Goal: Task Accomplishment & Management: Manage account settings

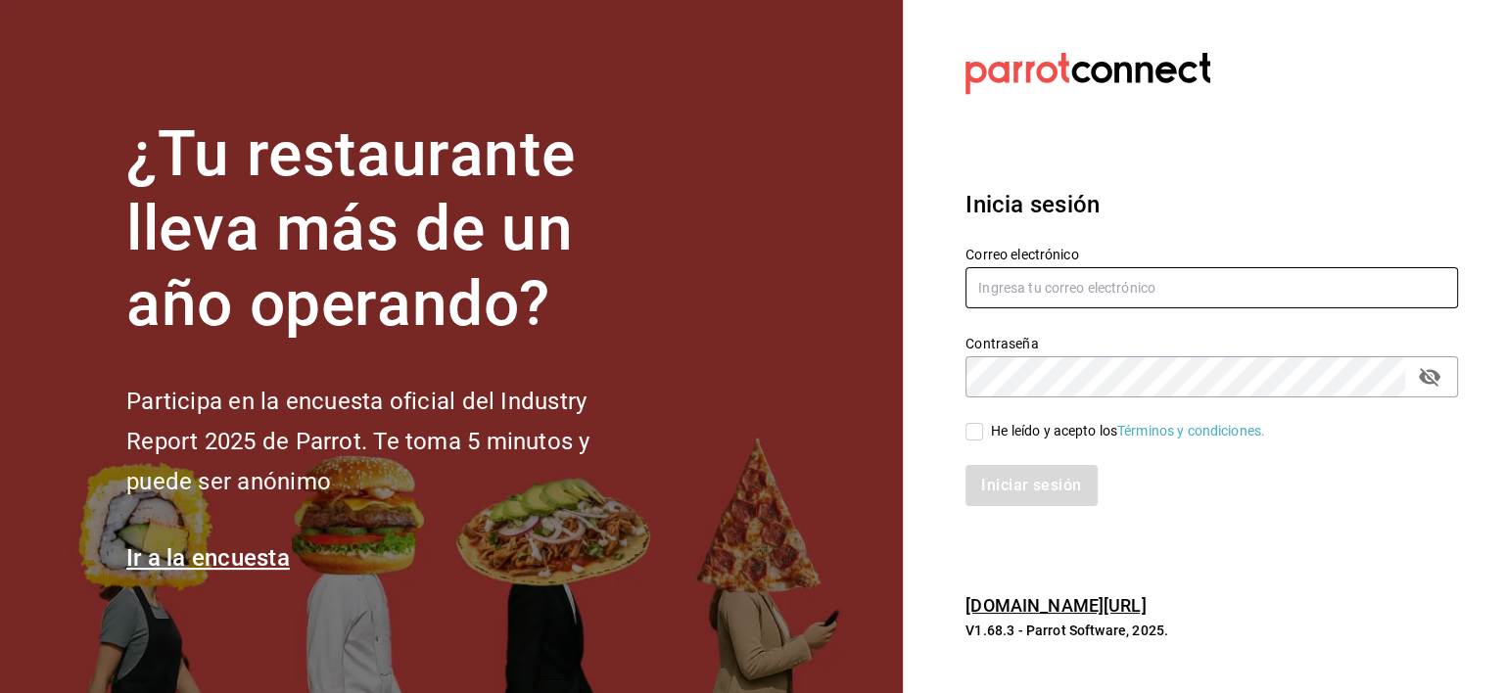
type input "erpaip23@gmail.com"
click at [983, 433] on input "He leído y acepto los Términos y condiciones." at bounding box center [974, 432] width 18 height 18
checkbox input "true"
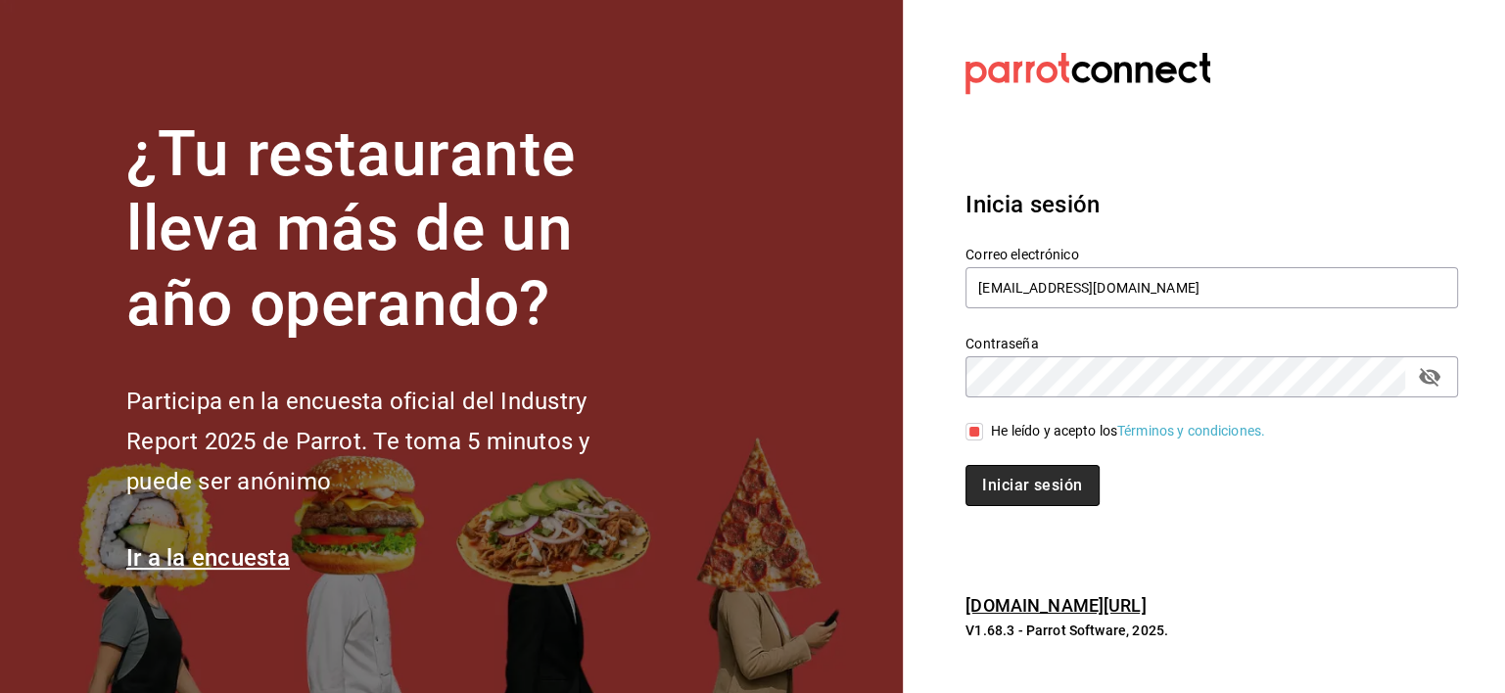
click at [1001, 478] on button "Iniciar sesión" at bounding box center [1031, 485] width 133 height 41
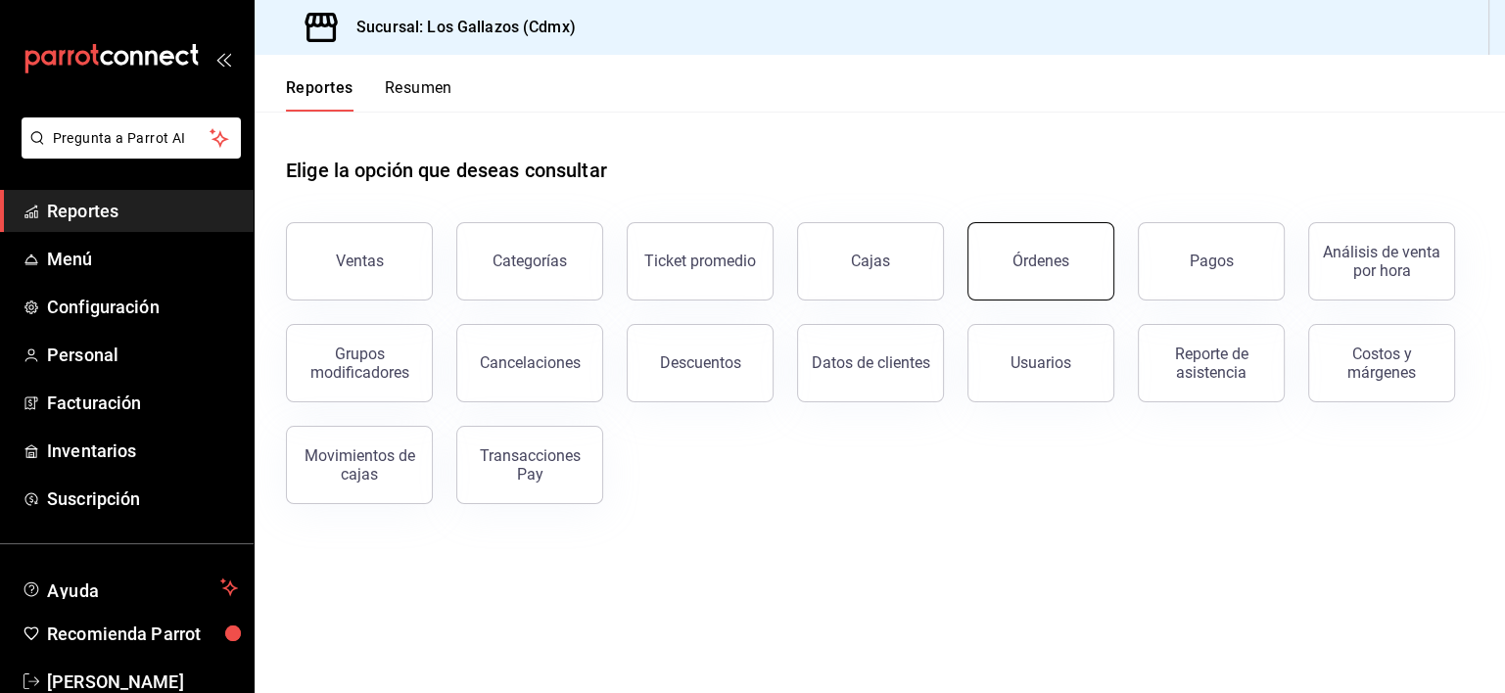
click at [1065, 256] on div "Órdenes" at bounding box center [1040, 261] width 57 height 19
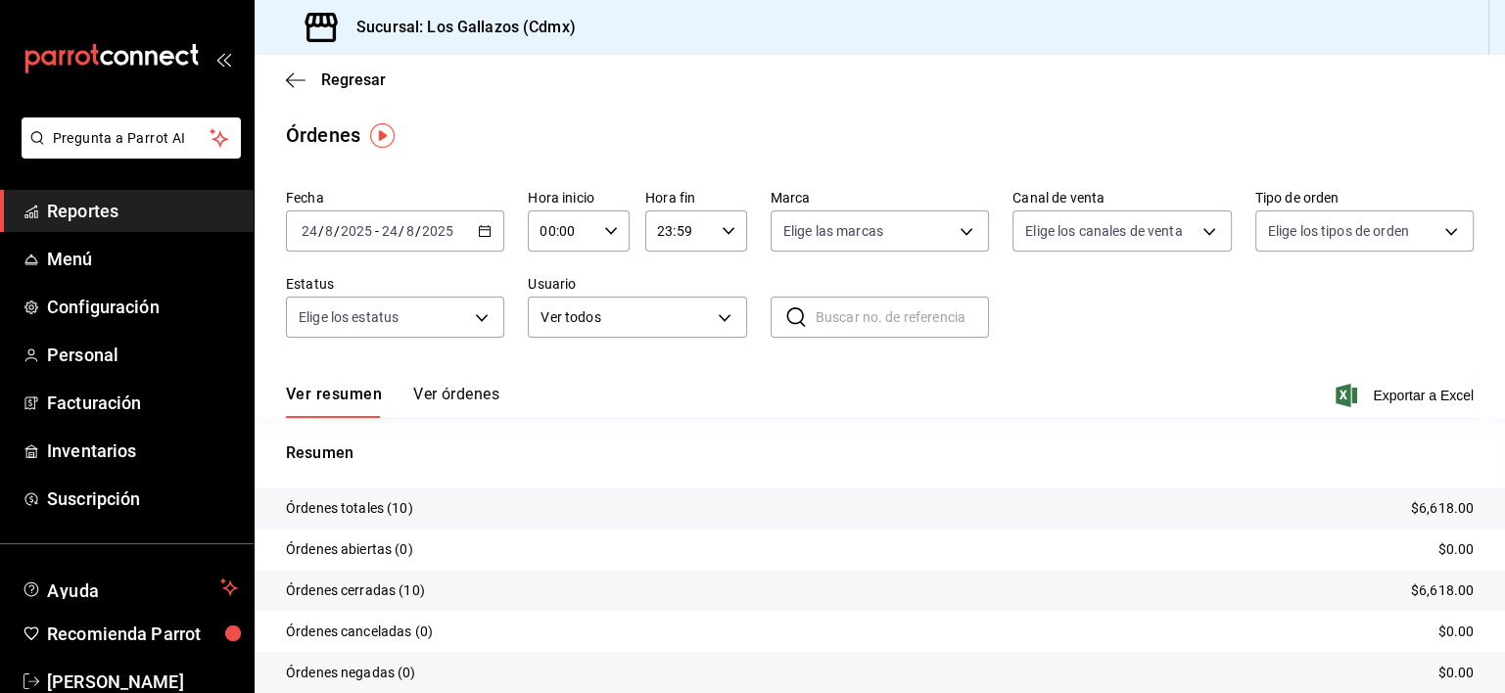
click at [488, 237] on icon "button" at bounding box center [485, 231] width 14 height 14
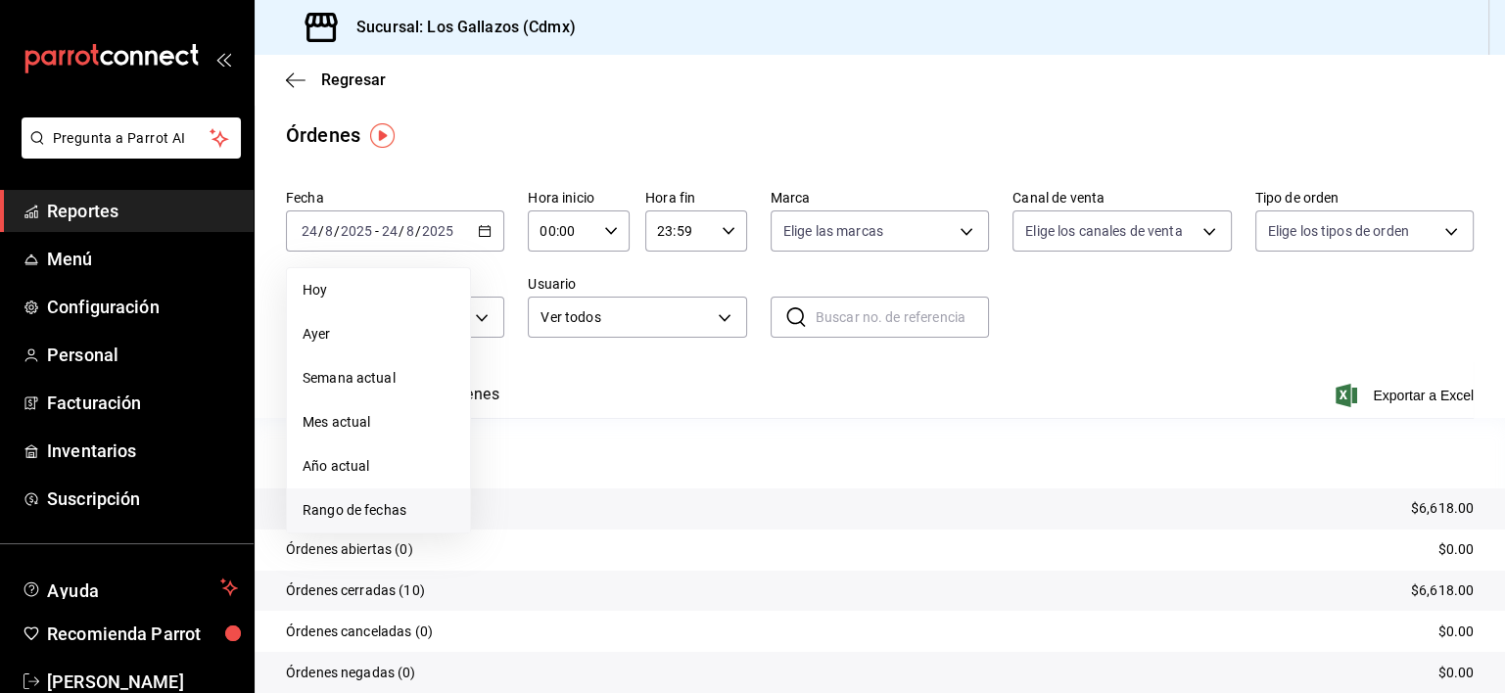
click at [359, 512] on span "Rango de fechas" at bounding box center [378, 510] width 152 height 21
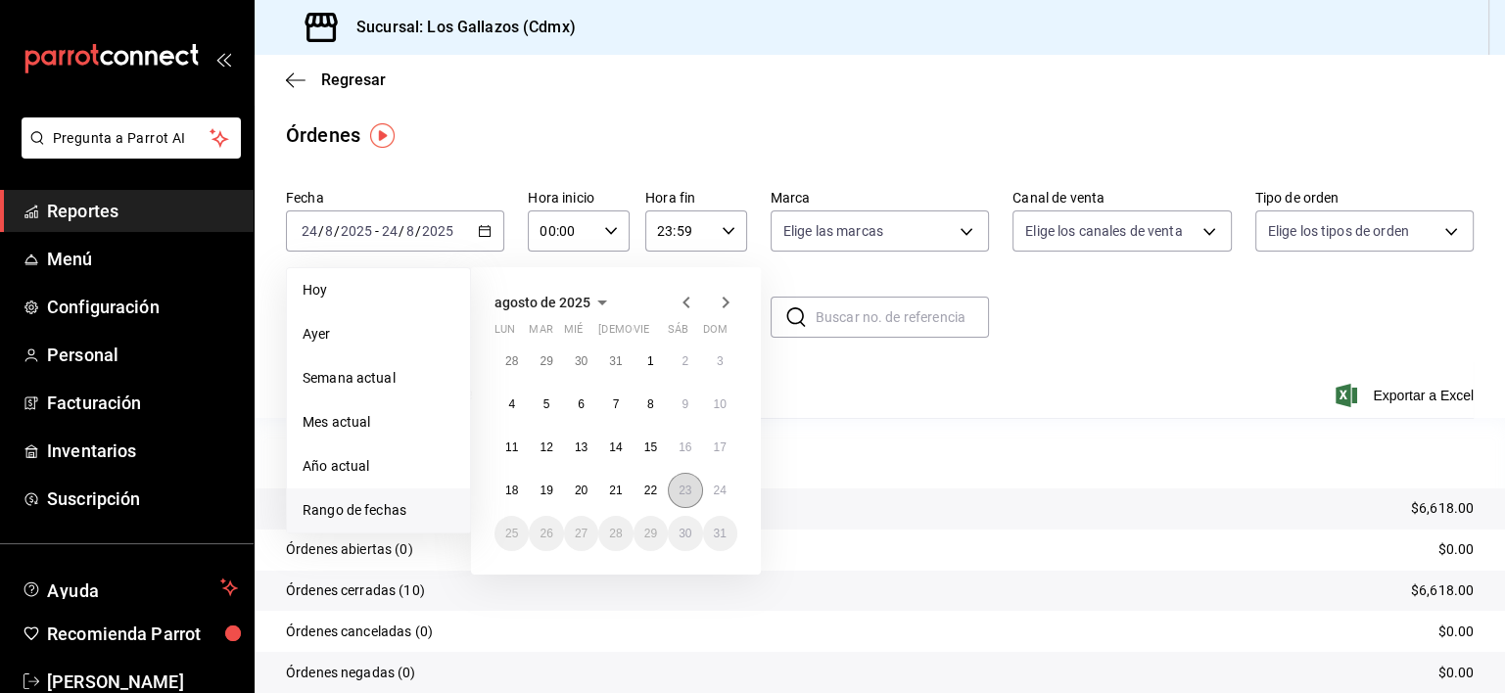
click at [681, 495] on abbr "23" at bounding box center [684, 491] width 13 height 14
click at [720, 494] on abbr "24" at bounding box center [720, 491] width 13 height 14
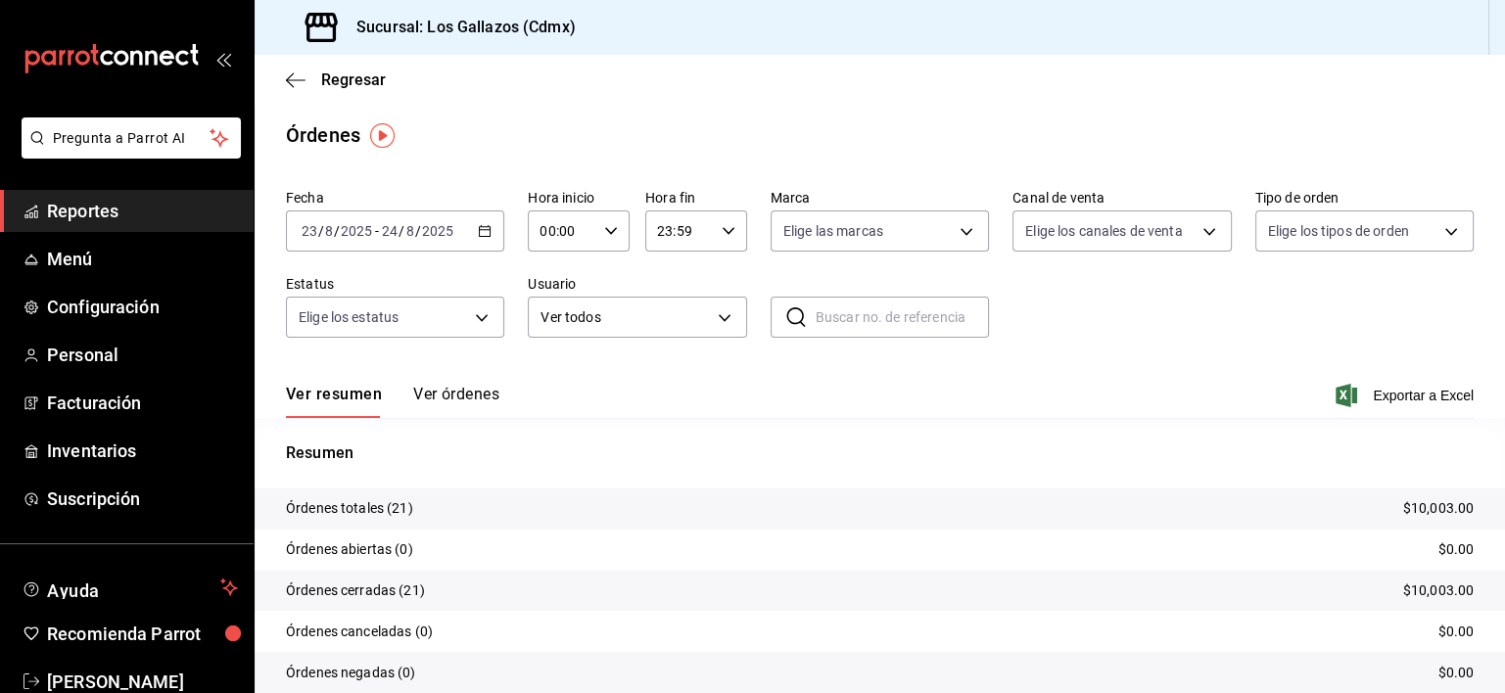
click at [608, 235] on icon "button" at bounding box center [611, 231] width 14 height 14
click at [550, 303] on span "12" at bounding box center [549, 296] width 19 height 16
type input "12:00"
click at [720, 222] on div at bounding box center [752, 346] width 1505 height 693
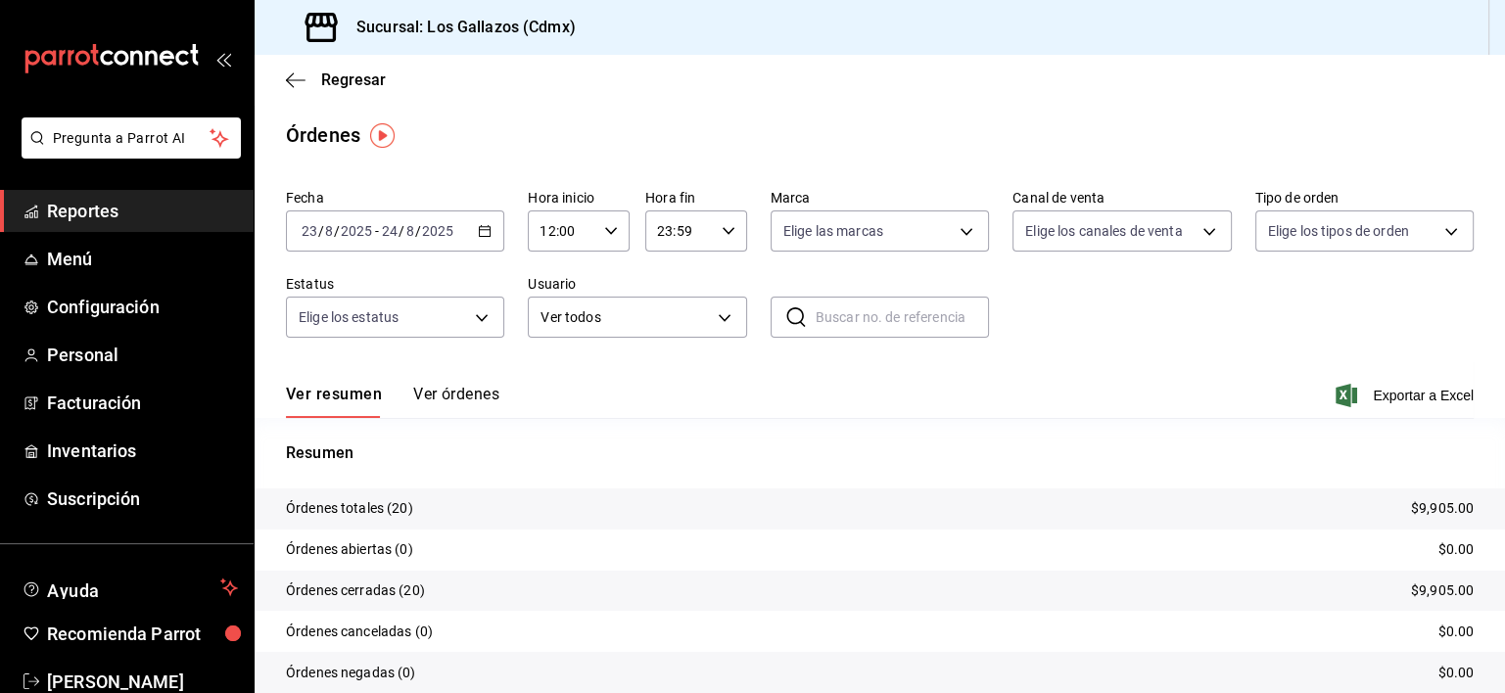
click at [722, 234] on \(Stroke\) "button" at bounding box center [728, 230] width 12 height 7
click at [662, 324] on span "02" at bounding box center [664, 320] width 19 height 16
type input "02:59"
click at [508, 399] on div at bounding box center [752, 346] width 1505 height 693
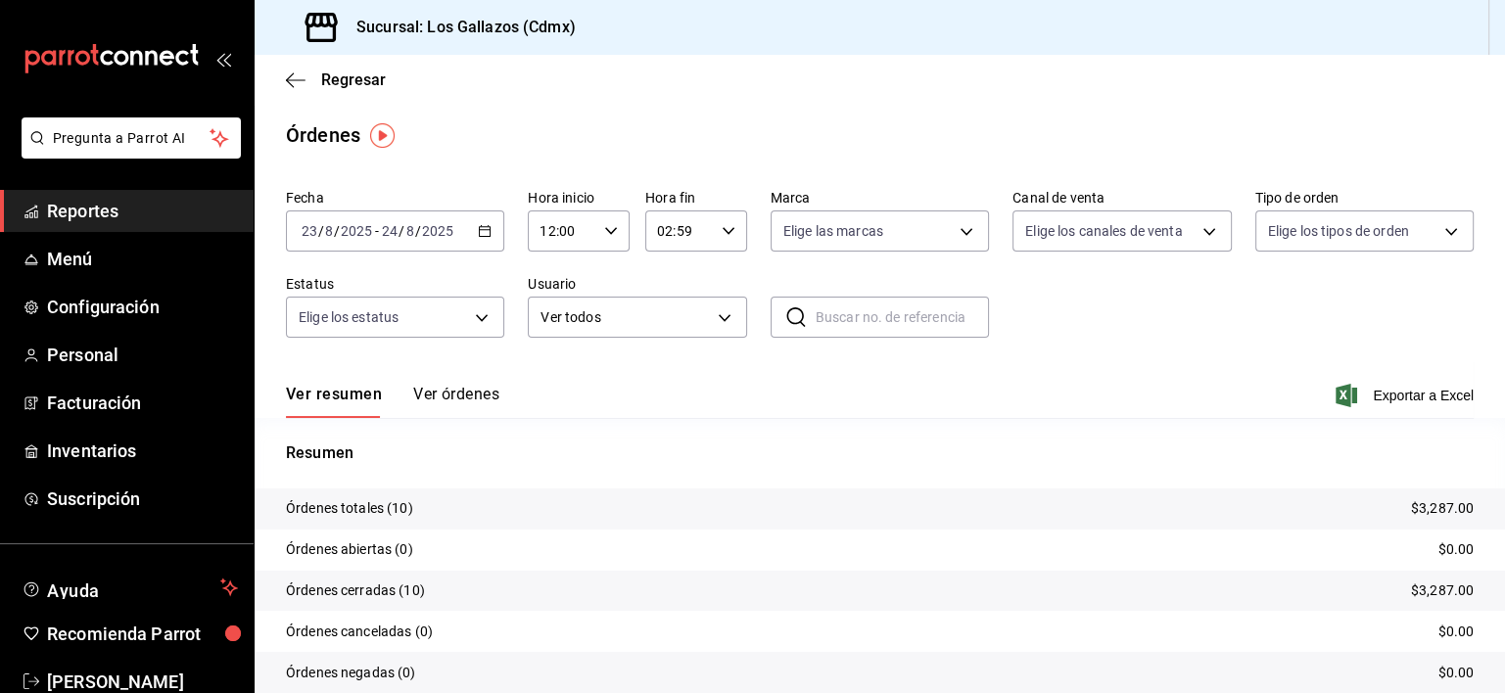
click at [484, 398] on button "Ver órdenes" at bounding box center [456, 401] width 86 height 33
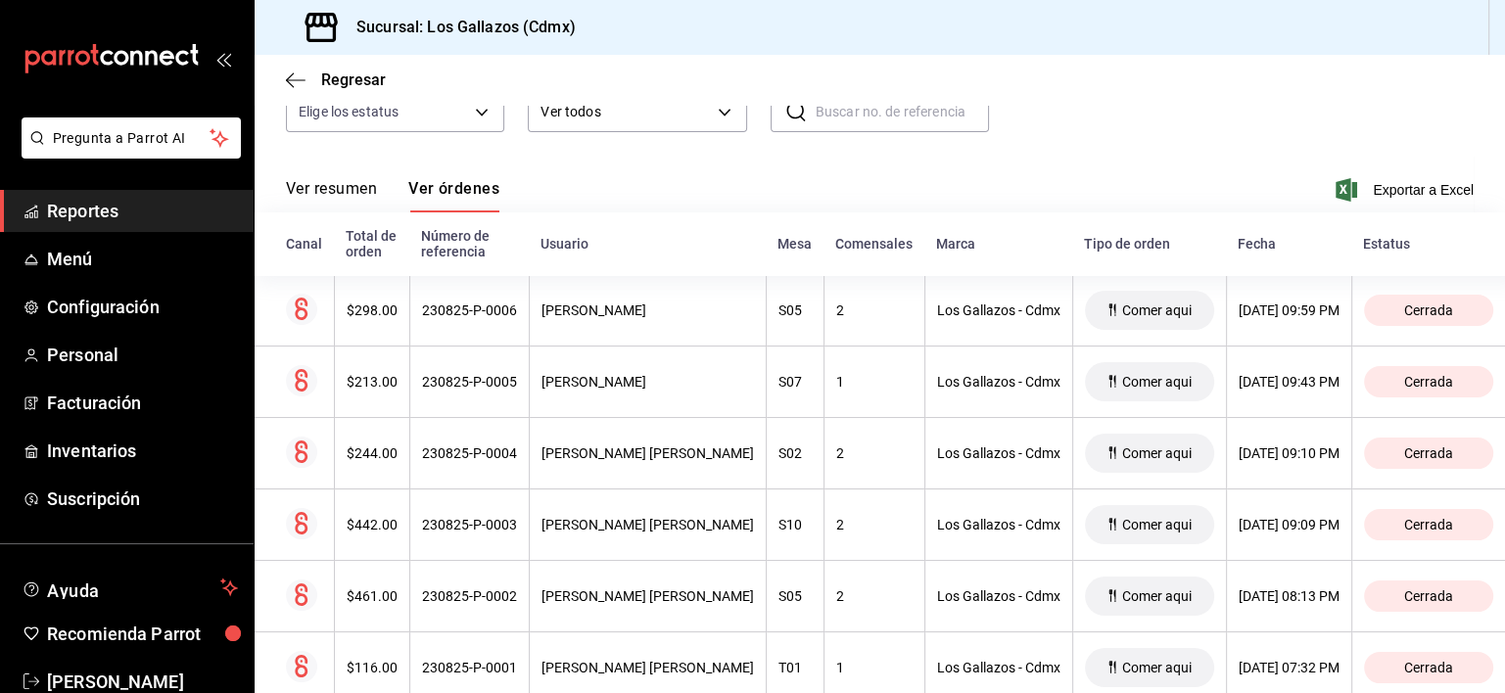
scroll to position [205, 0]
click at [340, 188] on button "Ver resumen" at bounding box center [331, 196] width 91 height 33
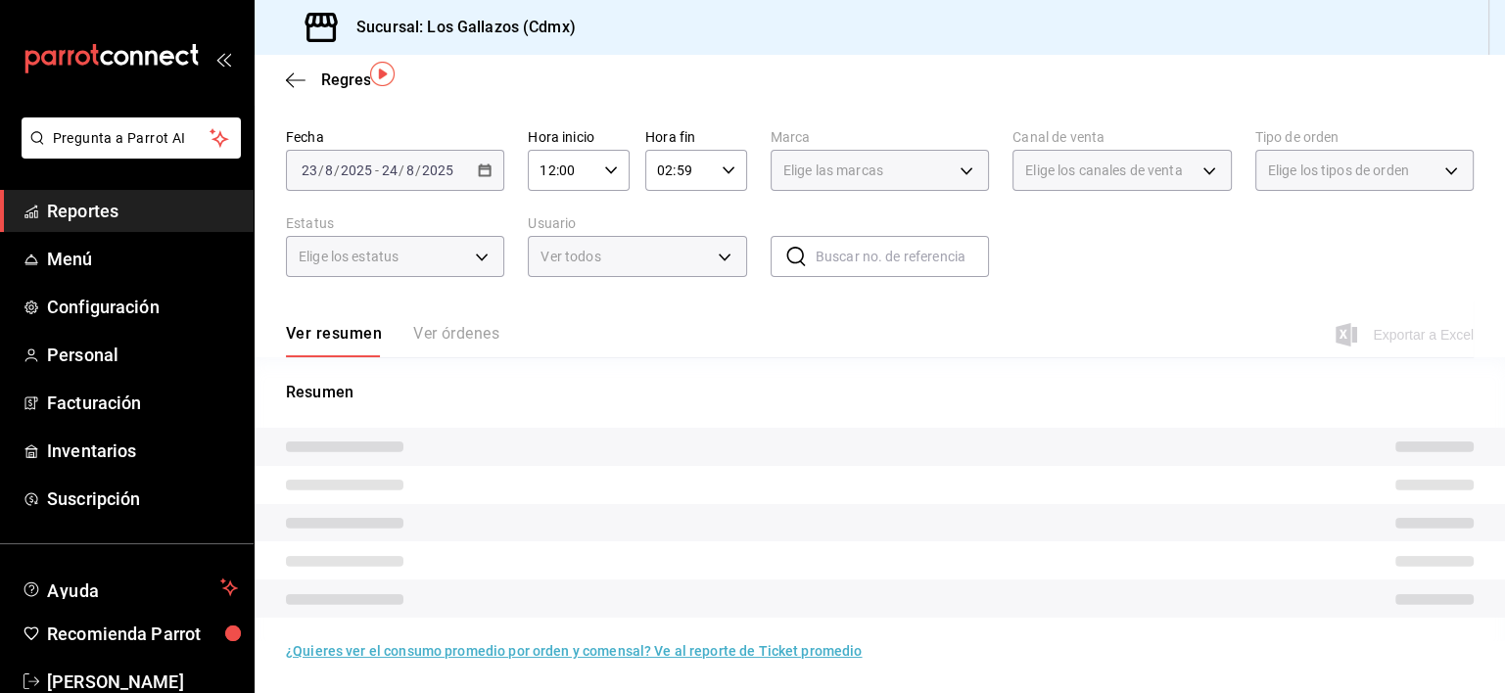
scroll to position [75, 0]
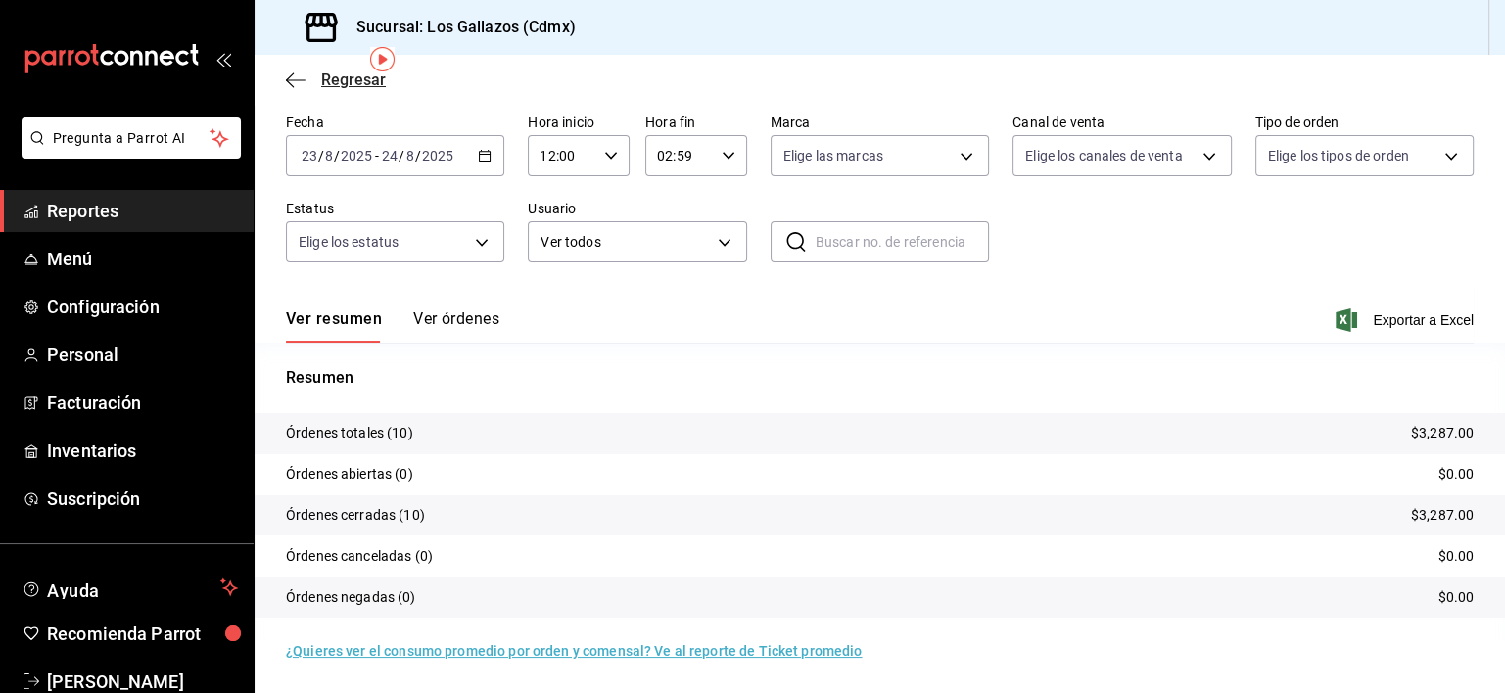
click at [293, 76] on icon "button" at bounding box center [296, 80] width 20 height 18
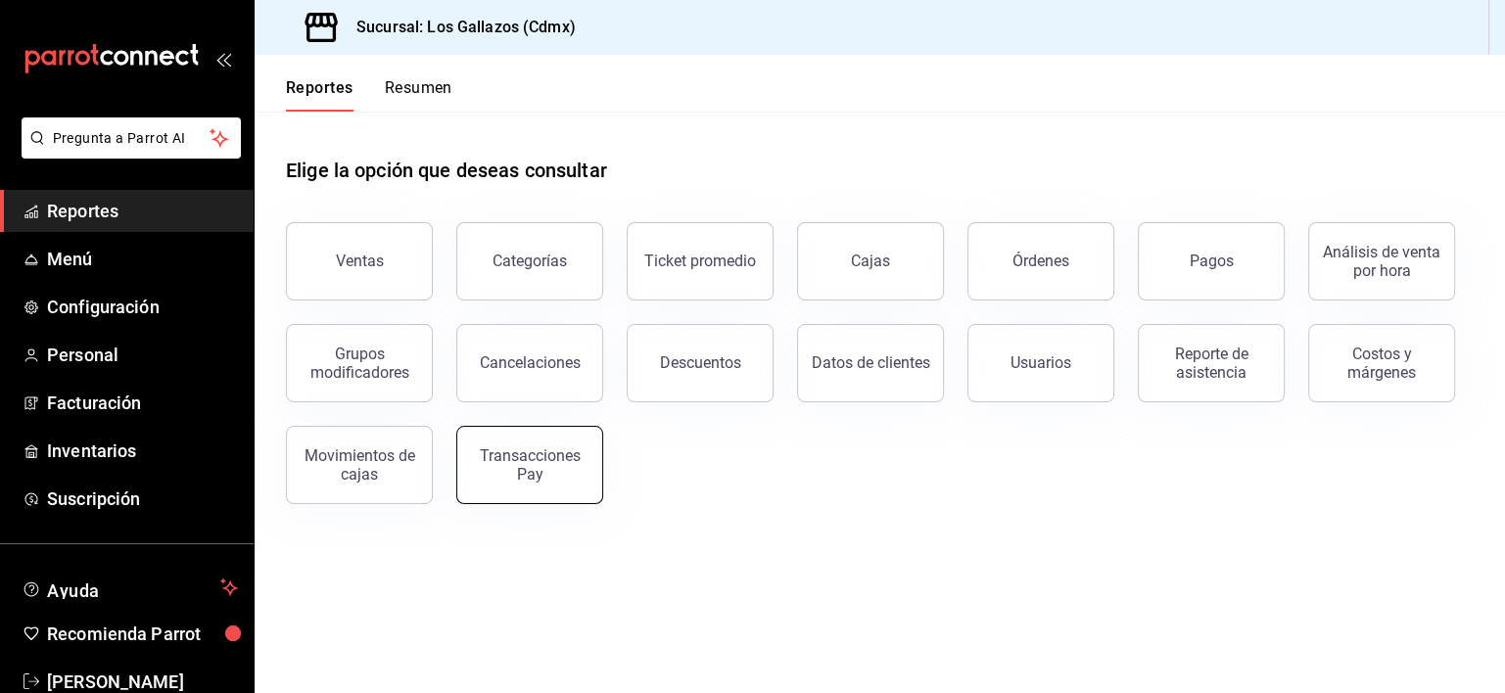
click at [511, 475] on div "Transacciones Pay" at bounding box center [529, 464] width 121 height 37
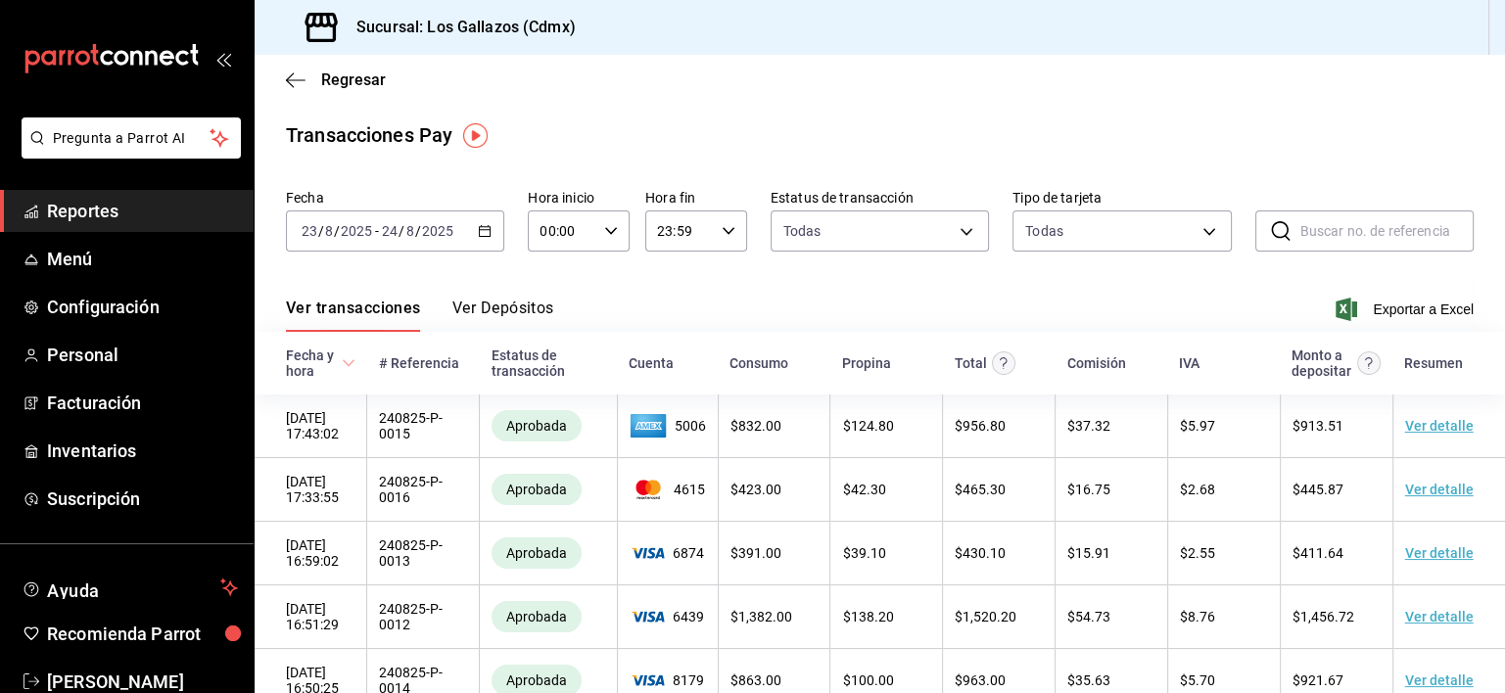
click at [606, 228] on icon "button" at bounding box center [611, 231] width 14 height 14
click at [551, 333] on span "12" at bounding box center [549, 328] width 19 height 16
type input "12:00"
click at [722, 224] on div at bounding box center [752, 346] width 1505 height 693
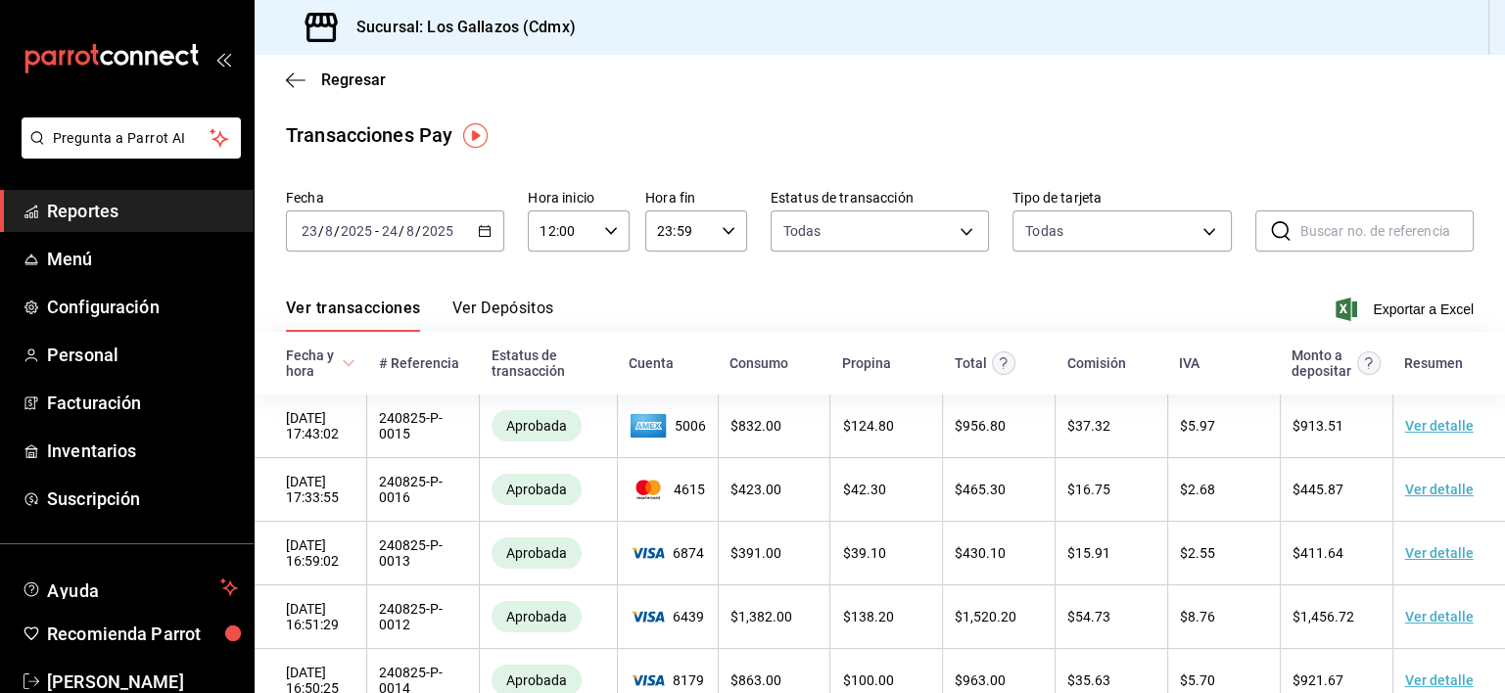
click at [722, 224] on icon "button" at bounding box center [728, 231] width 14 height 14
click at [670, 309] on span "02" at bounding box center [664, 309] width 19 height 16
type input "02:59"
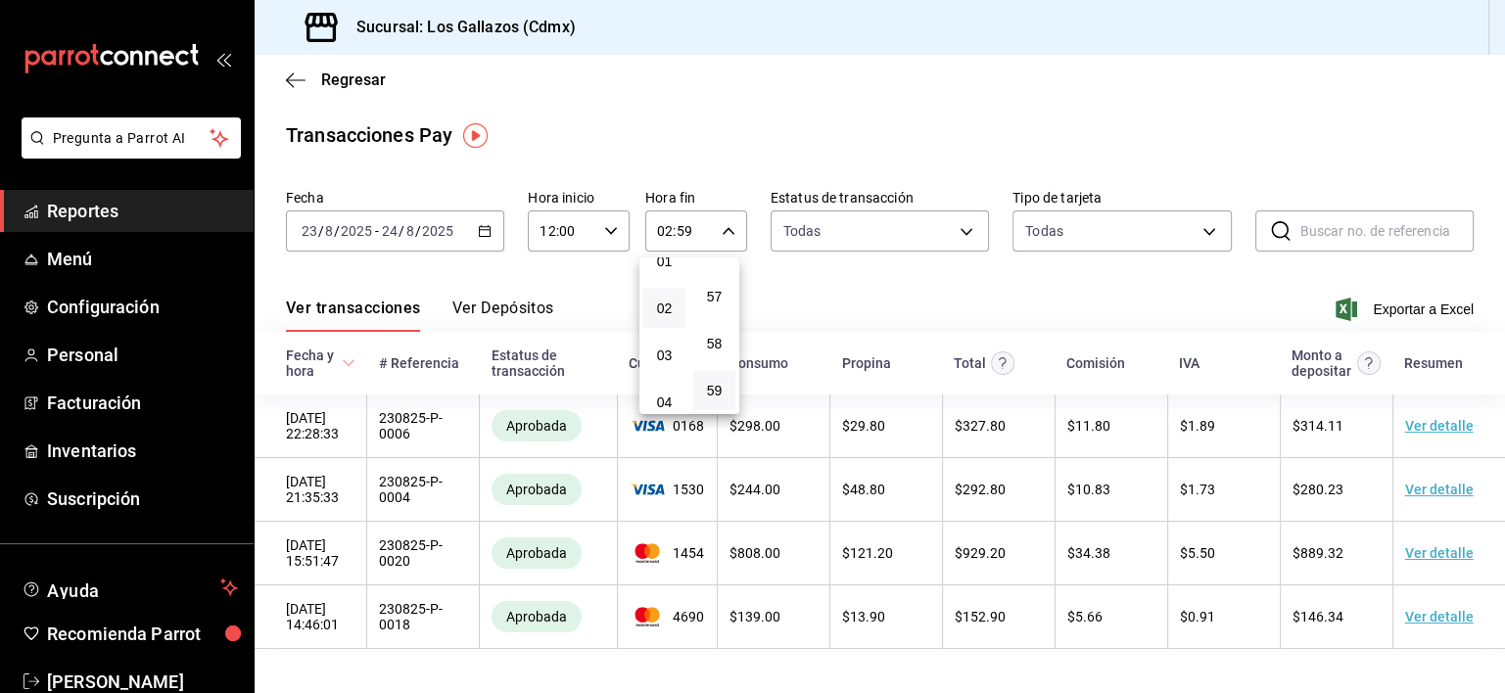
click at [1049, 302] on div at bounding box center [752, 346] width 1505 height 693
click at [593, 299] on div "Ver transacciones Ver Depósitos Exportar a Excel" at bounding box center [879, 303] width 1187 height 57
